Goal: Information Seeking & Learning: Learn about a topic

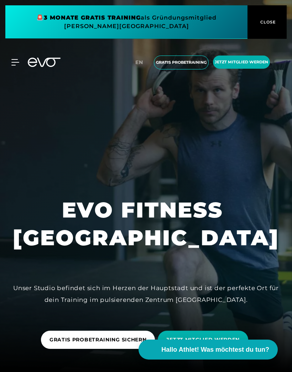
click at [18, 62] on icon at bounding box center [14, 62] width 7 height 6
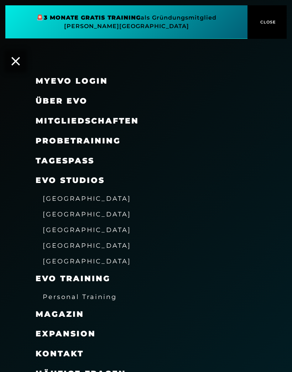
click at [92, 85] on link "MyEVO Login" at bounding box center [72, 81] width 72 height 10
click at [62, 213] on span "[GEOGRAPHIC_DATA]" at bounding box center [87, 213] width 88 height 7
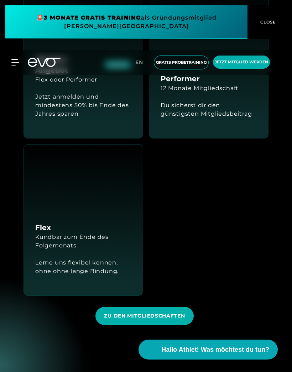
scroll to position [1272, 0]
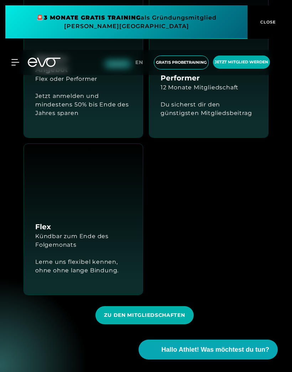
click at [208, 117] on div "Du sicherst dir den günstigsten Mitgliedsbeitrag" at bounding box center [208, 108] width 96 height 17
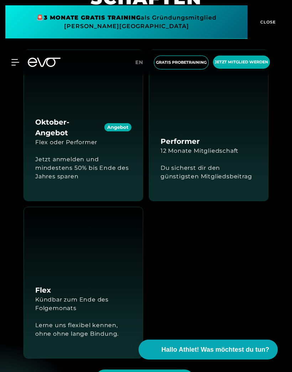
scroll to position [1211, 0]
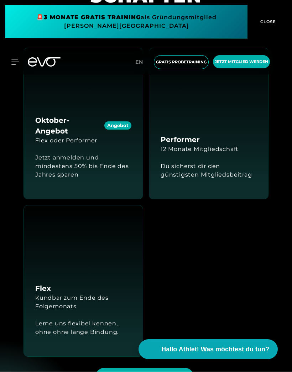
click at [187, 145] on h4 "Performer" at bounding box center [179, 139] width 39 height 11
click at [209, 188] on div "Du sicherst dir den günstigsten Mitgliedsbeitrag" at bounding box center [208, 171] width 96 height 34
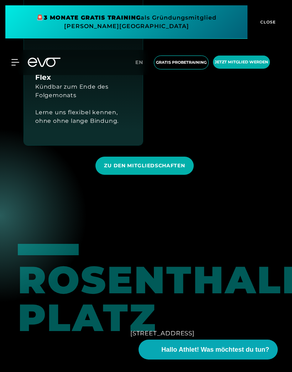
scroll to position [1443, 0]
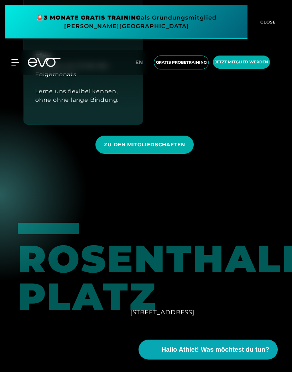
click at [175, 148] on span "ZU DEN MITGLIEDSCHAFTEN" at bounding box center [144, 144] width 81 height 7
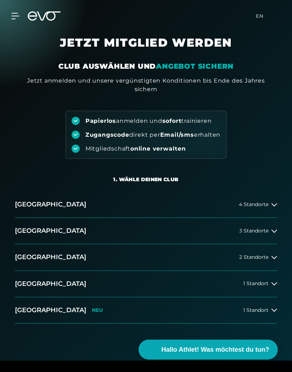
click at [219, 223] on button "[GEOGRAPHIC_DATA] 3 Standorte" at bounding box center [146, 231] width 262 height 26
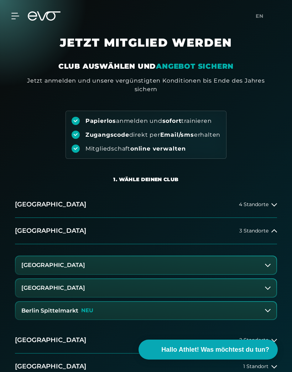
click at [203, 289] on button "[GEOGRAPHIC_DATA]" at bounding box center [146, 288] width 260 height 18
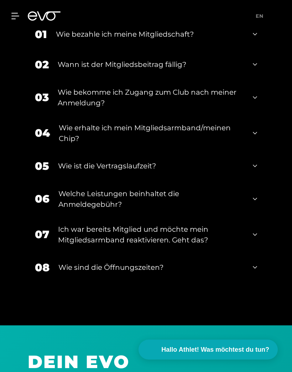
scroll to position [1161, 0]
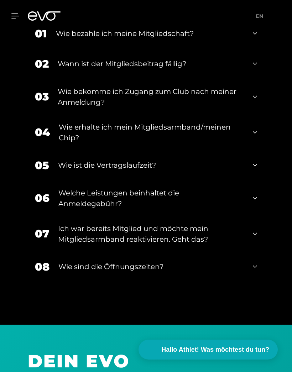
click at [191, 170] on div "Wie ist die Vertragslaufzeit?" at bounding box center [151, 165] width 186 height 11
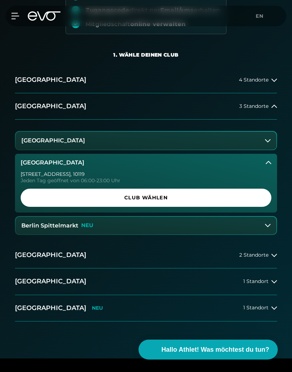
scroll to position [0, 0]
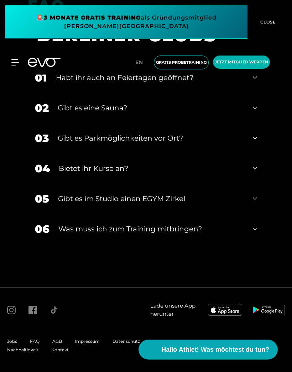
scroll to position [2769, 0]
click at [210, 113] on div "Gibt es eine Sauna?" at bounding box center [151, 107] width 186 height 11
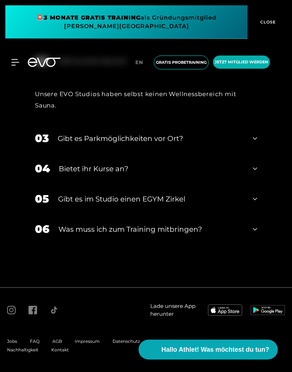
scroll to position [2816, 0]
click at [195, 144] on div "Gibt es Parkmöglichkeiten vor Ort?" at bounding box center [151, 138] width 186 height 11
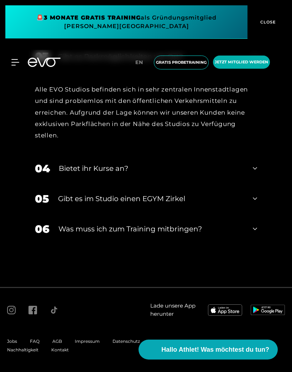
scroll to position [2897, 0]
click at [183, 174] on div "Bietet ihr Kurse an?" at bounding box center [151, 168] width 185 height 11
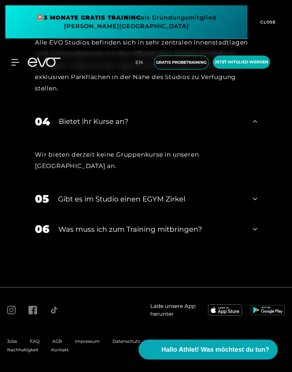
scroll to position [2944, 0]
click at [188, 204] on div "Gibt es im Studio einen EGYM Zirkel" at bounding box center [151, 198] width 186 height 11
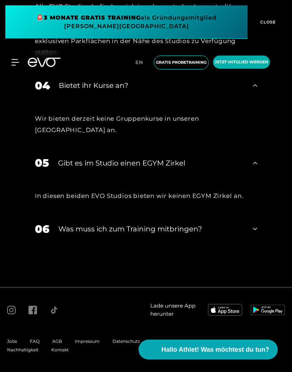
scroll to position [2980, 0]
click at [87, 343] on span "Impressum" at bounding box center [87, 340] width 25 height 5
